Goal: Task Accomplishment & Management: Manage account settings

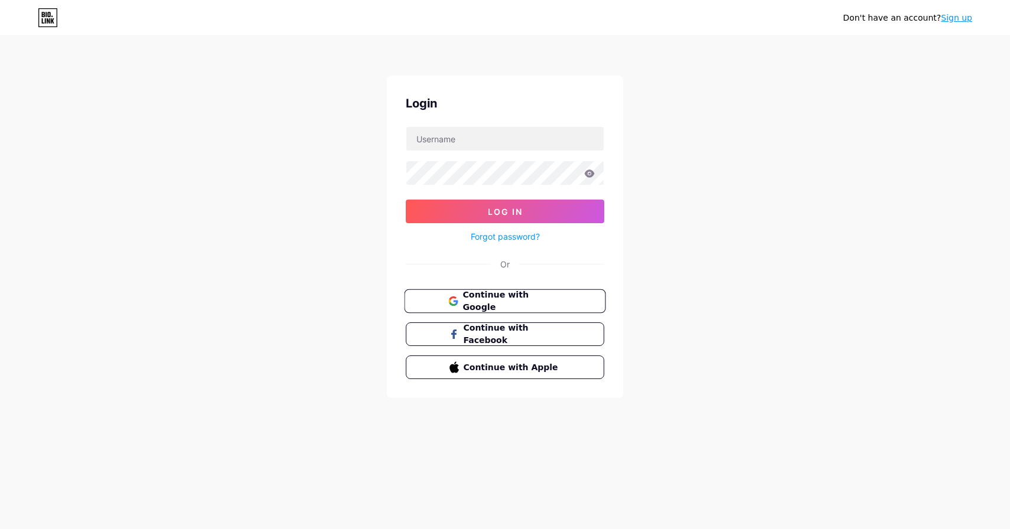
click at [525, 307] on button "Continue with Google" at bounding box center [505, 302] width 202 height 24
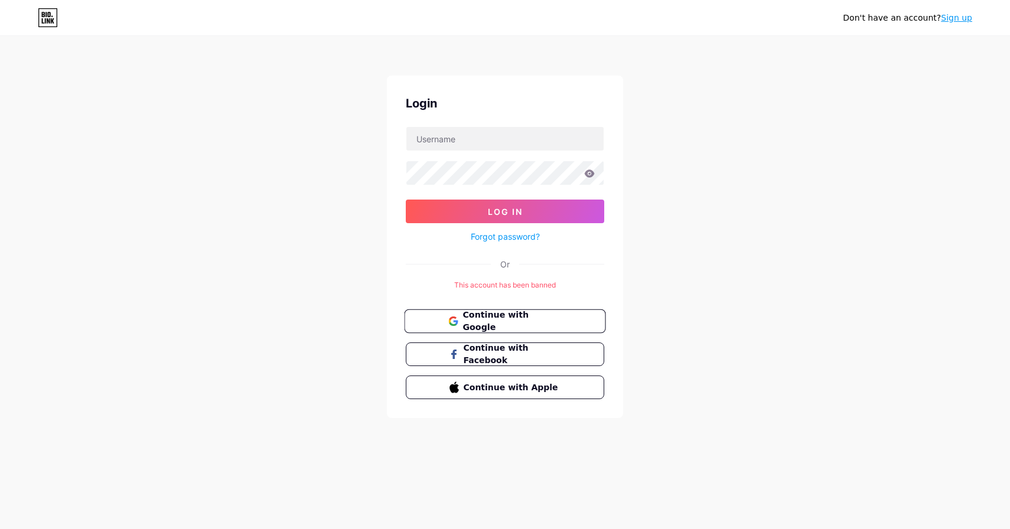
click at [483, 327] on button "Continue with Google" at bounding box center [505, 322] width 202 height 24
click at [729, 70] on div "Don't have an account? Sign up Login Log In Forgot password? Or This account ha…" at bounding box center [505, 228] width 1010 height 456
click at [537, 348] on span "Continue with Facebook" at bounding box center [512, 354] width 99 height 25
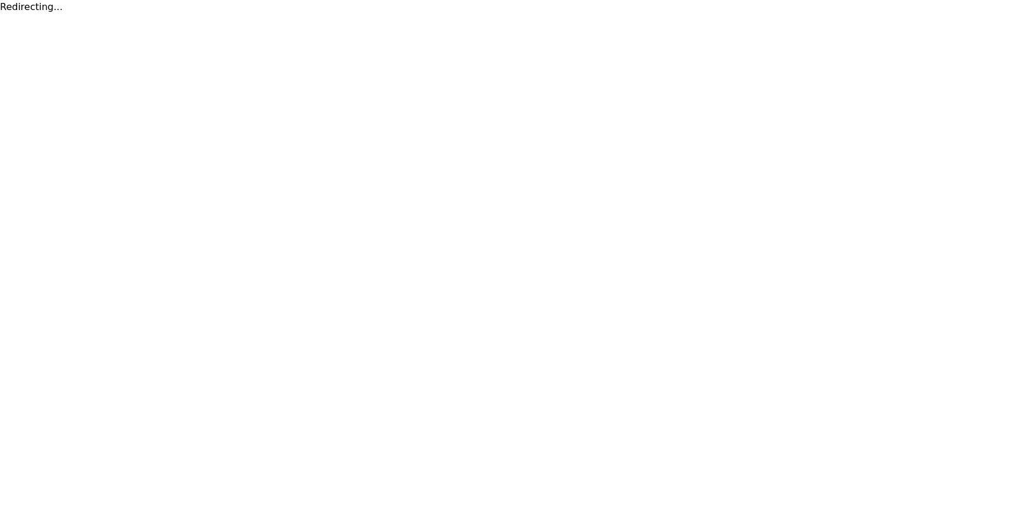
click at [703, 14] on html "Redirecting..." at bounding box center [505, 7] width 1010 height 14
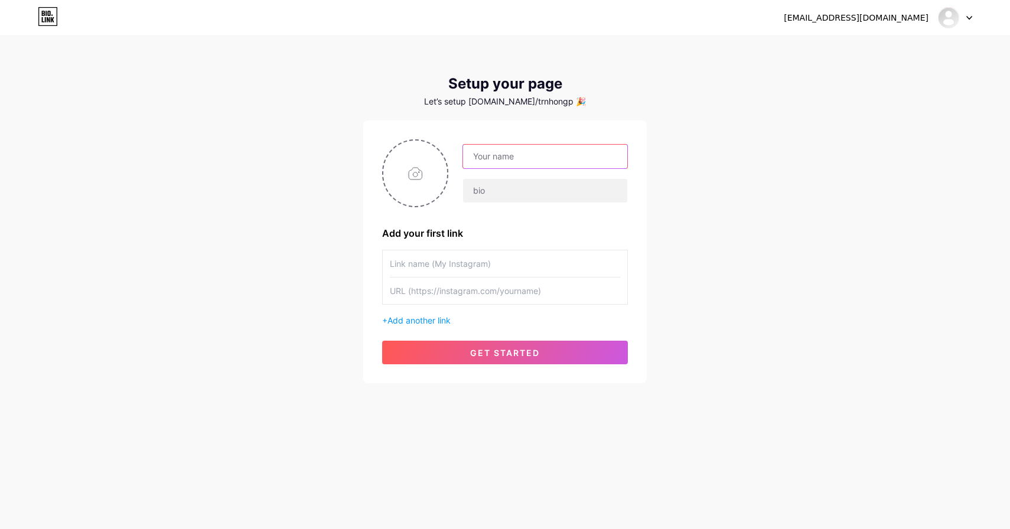
click at [599, 161] on input "text" at bounding box center [545, 157] width 164 height 24
drag, startPoint x: 739, startPoint y: 120, endPoint x: 747, endPoint y: 118, distance: 8.0
click at [740, 119] on div "[EMAIL_ADDRESS][DOMAIN_NAME] Dashboard Logout Setup your page Let’s setup [DOMA…" at bounding box center [505, 210] width 1010 height 421
click at [976, 21] on div "[EMAIL_ADDRESS][DOMAIN_NAME] Dashboard Logout" at bounding box center [505, 17] width 1010 height 21
click at [969, 18] on icon at bounding box center [969, 18] width 5 height 3
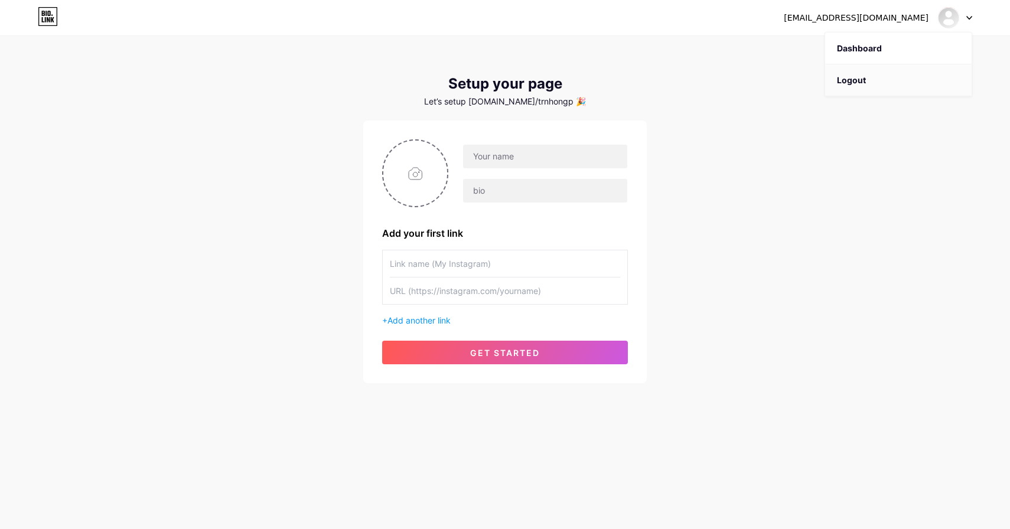
click at [912, 71] on li "Logout" at bounding box center [899, 80] width 147 height 32
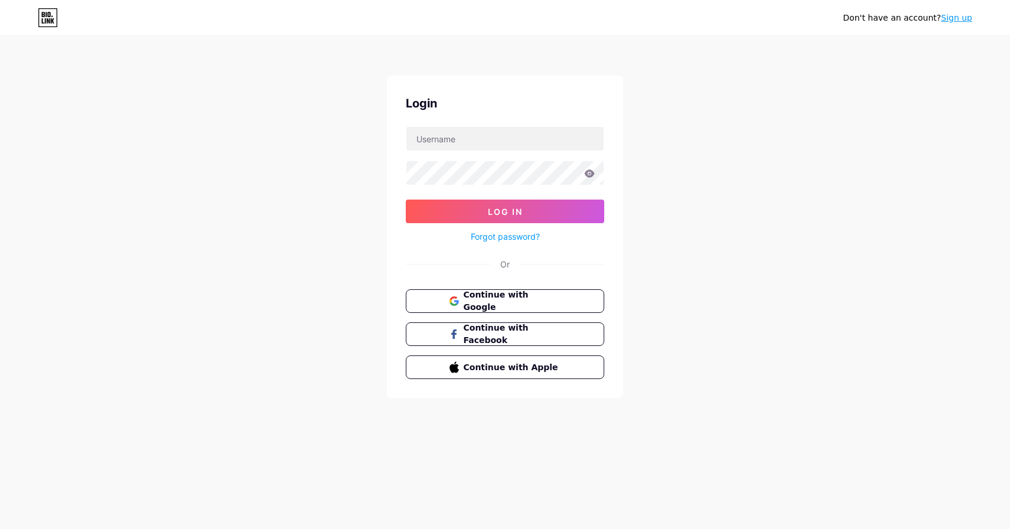
click at [966, 19] on link "Sign up" at bounding box center [956, 17] width 31 height 9
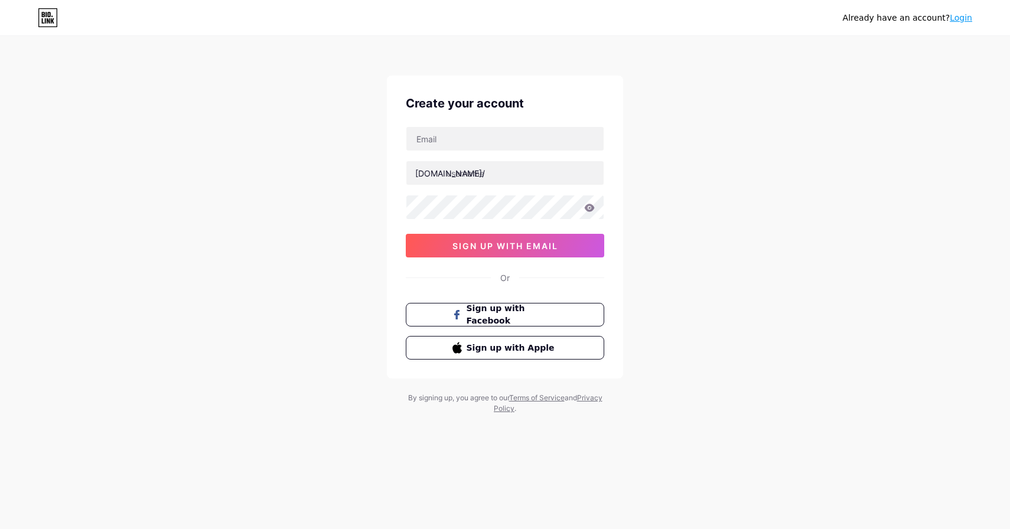
click at [755, 137] on div "Already have an account? Login Create your account [DOMAIN_NAME]/ sign up with …" at bounding box center [505, 226] width 1010 height 452
click at [742, 135] on div "Already have an account? Login Create your account [DOMAIN_NAME]/ sign up with …" at bounding box center [505, 226] width 1010 height 452
click at [558, 137] on input "text" at bounding box center [505, 139] width 197 height 24
click at [438, 165] on input "text" at bounding box center [505, 173] width 197 height 24
click at [459, 168] on input "text" at bounding box center [505, 173] width 197 height 24
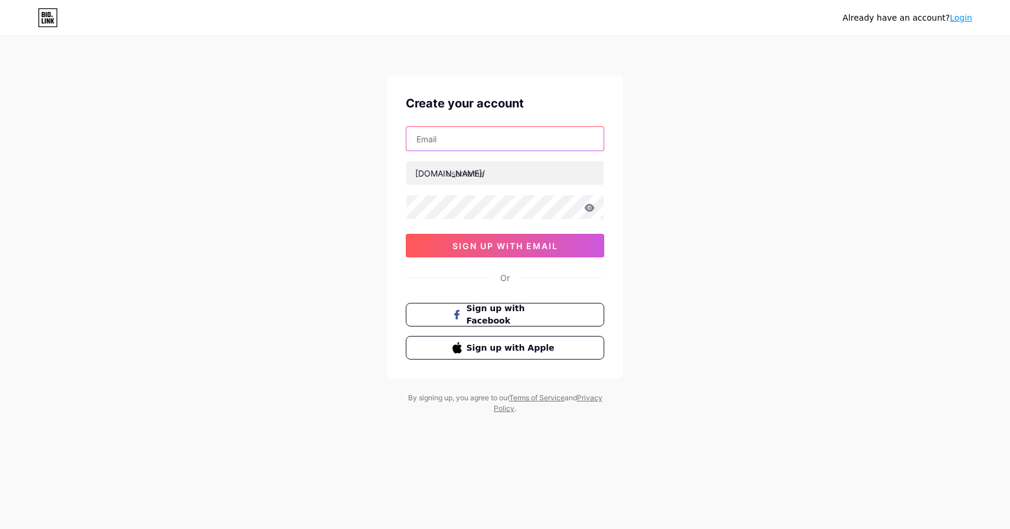
click at [472, 150] on input "text" at bounding box center [505, 139] width 197 height 24
click at [821, 119] on div "Already have an account? Login Create your account [DOMAIN_NAME]/ sign up with …" at bounding box center [505, 226] width 1010 height 452
